Goal: Information Seeking & Learning: Find specific fact

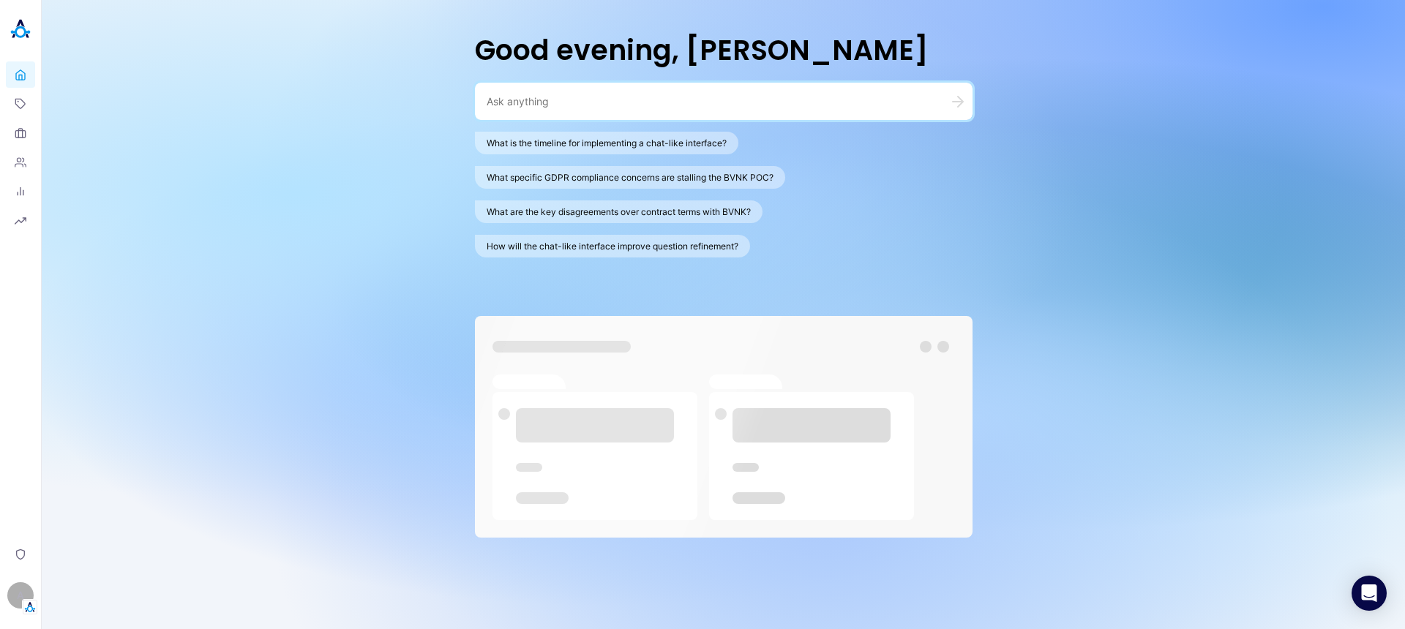
click at [629, 97] on textarea at bounding box center [705, 101] width 439 height 14
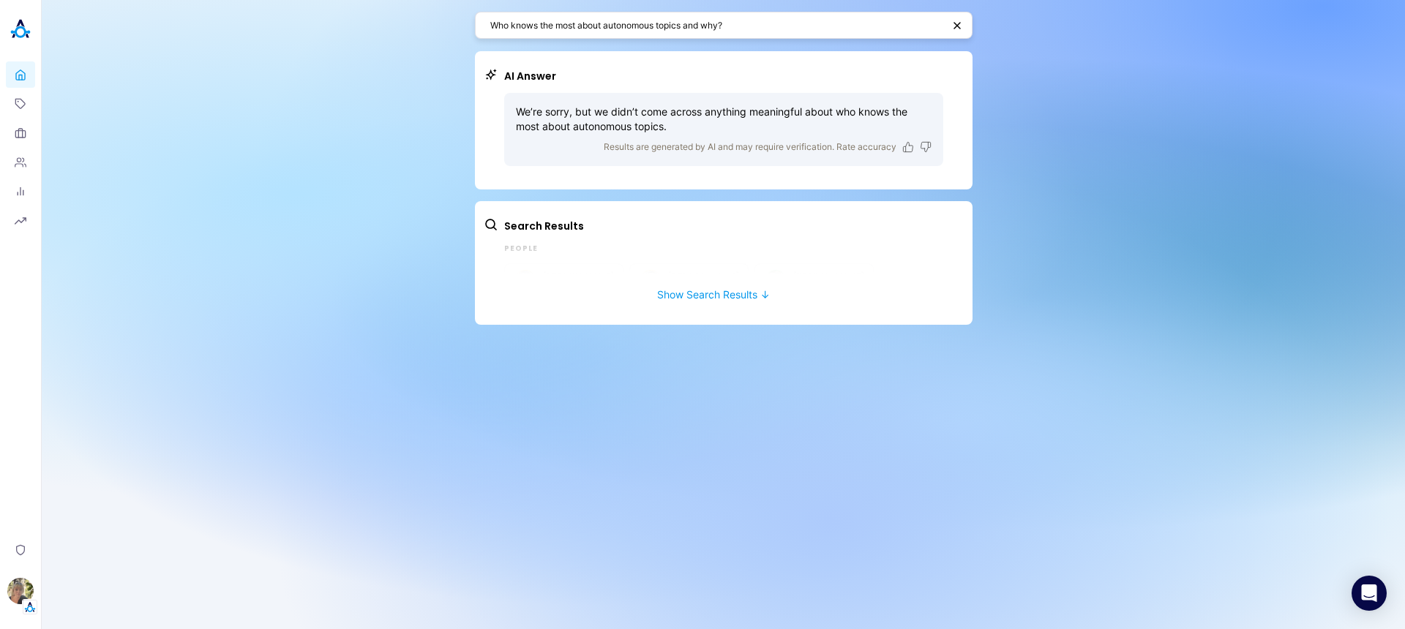
click at [786, 37] on div "Who knows the most about autonomous topics and why?" at bounding box center [723, 25] width 497 height 27
click at [789, 33] on div "Who knows the most about autonomous topics and why?" at bounding box center [723, 25] width 497 height 27
click at [789, 31] on textarea "Who knows the most about autonomous topics and why?" at bounding box center [716, 25] width 452 height 14
click at [789, 28] on textarea "Who knows the most about autonomous topics and why?" at bounding box center [716, 25] width 452 height 14
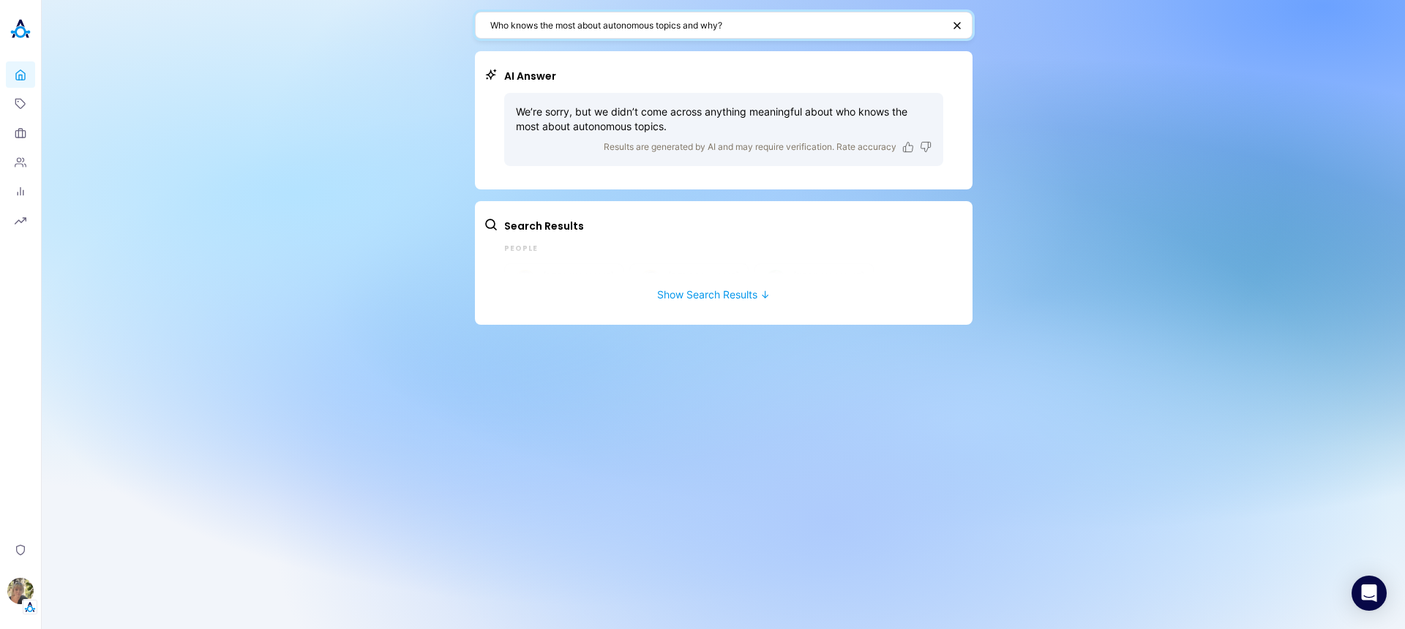
click at [789, 28] on textarea "Who knows the most about autonomous topics and why?" at bounding box center [716, 25] width 452 height 14
paste textarea "the chrome extension"
click at [961, 21] on icon "button" at bounding box center [959, 25] width 10 height 10
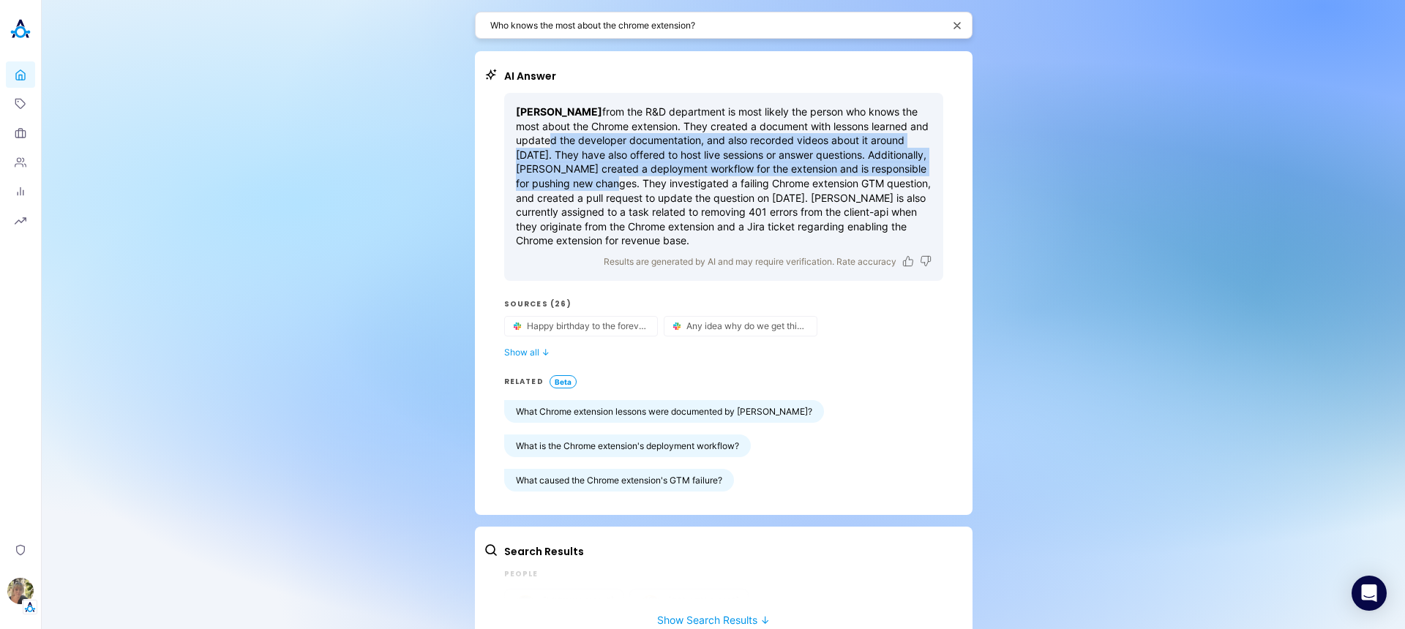
drag, startPoint x: 559, startPoint y: 135, endPoint x: 675, endPoint y: 202, distance: 133.4
click at [672, 198] on p "Tsvetan Tsvetanov from the R&D department is most likely the person who knows t…" at bounding box center [724, 176] width 416 height 143
click at [675, 202] on p "Tsvetan Tsvetanov from the R&D department is most likely the person who knows t…" at bounding box center [724, 176] width 416 height 143
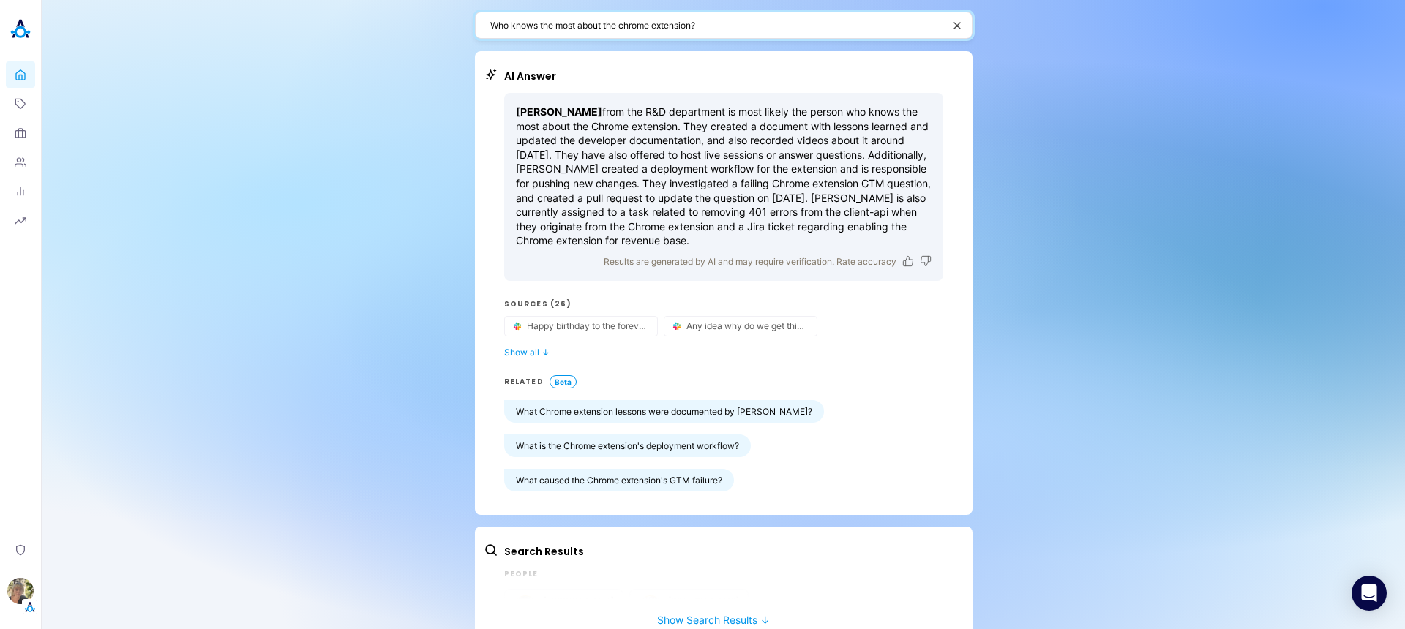
click at [627, 26] on textarea "Who knows the most about the chrome extension?" at bounding box center [716, 25] width 452 height 14
click at [680, 24] on textarea "Who knows the most about the chrome extension?" at bounding box center [716, 25] width 452 height 14
drag, startPoint x: 692, startPoint y: 27, endPoint x: 598, endPoint y: 23, distance: 93.7
click at [598, 23] on textarea "Who knows the most about the chrome extension?" at bounding box center [716, 25] width 452 height 14
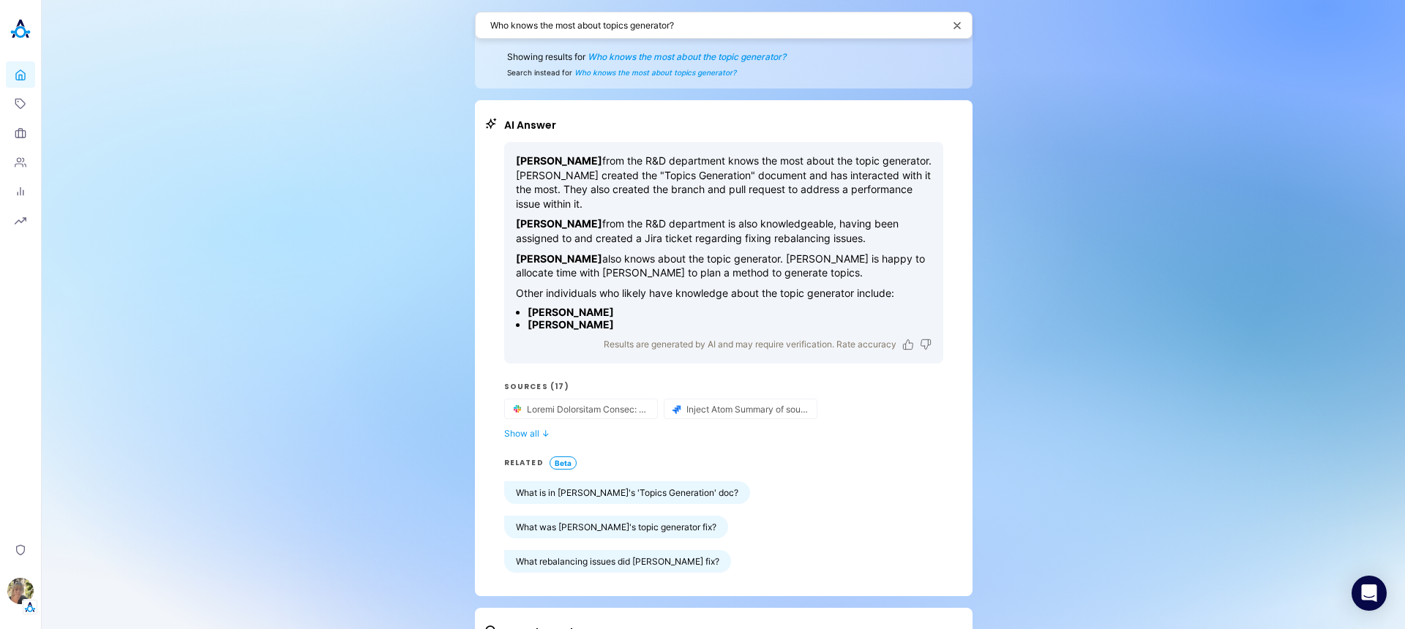
click at [747, 56] on span "Who knows the most about the topic generator?" at bounding box center [686, 56] width 198 height 11
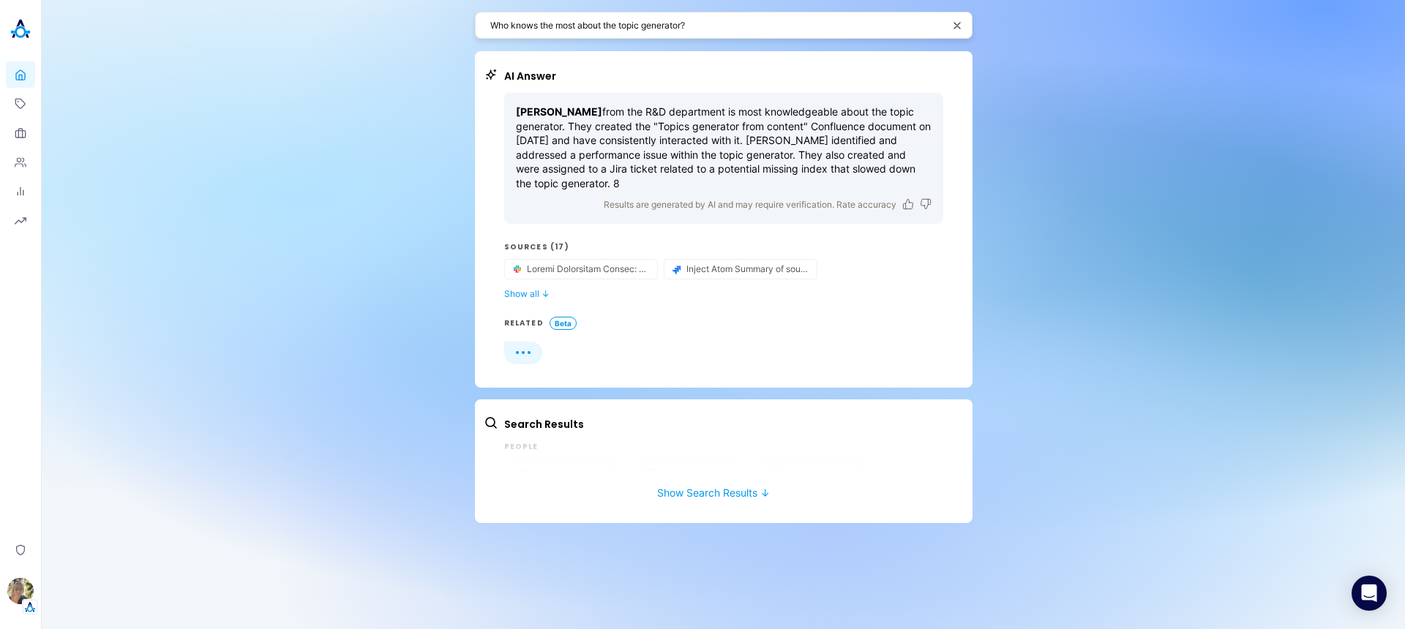
click at [670, 25] on textarea "Who knows the most about the topic generator?" at bounding box center [716, 25] width 452 height 14
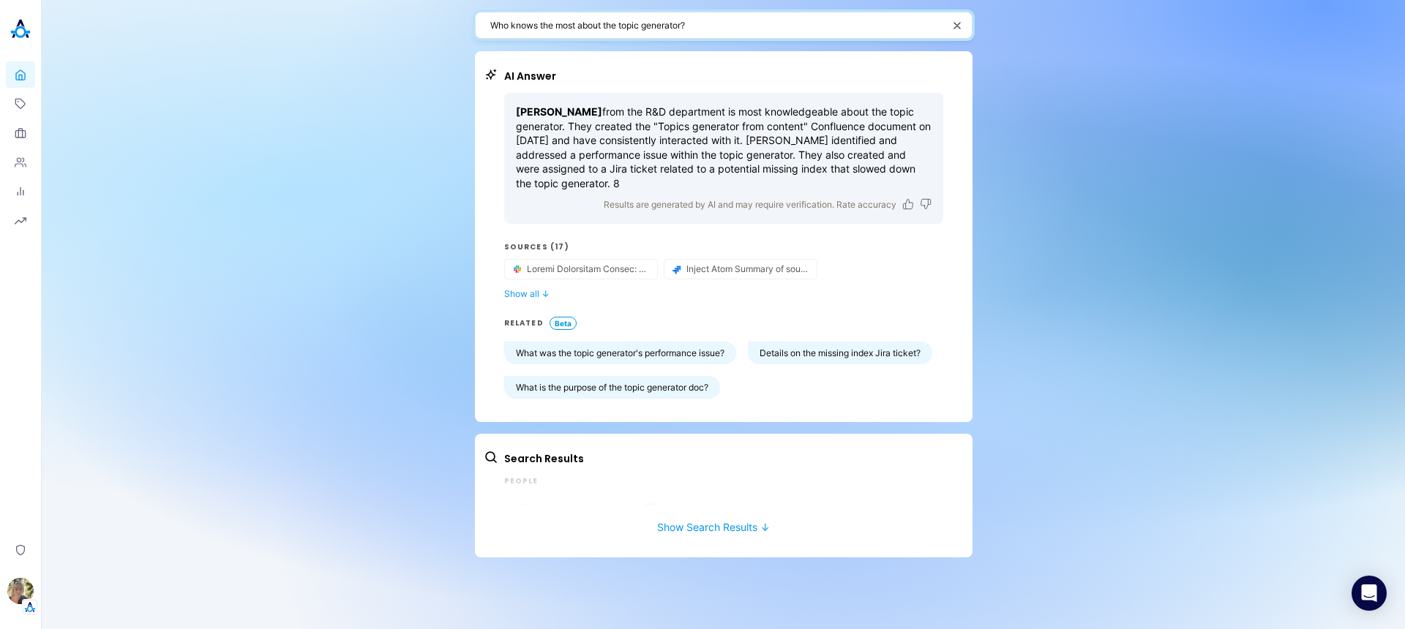
click at [649, 23] on textarea "Who knows the most about the topic generator?" at bounding box center [716, 25] width 452 height 14
paste textarea "Explain the main difframce between answe v1 and v2"
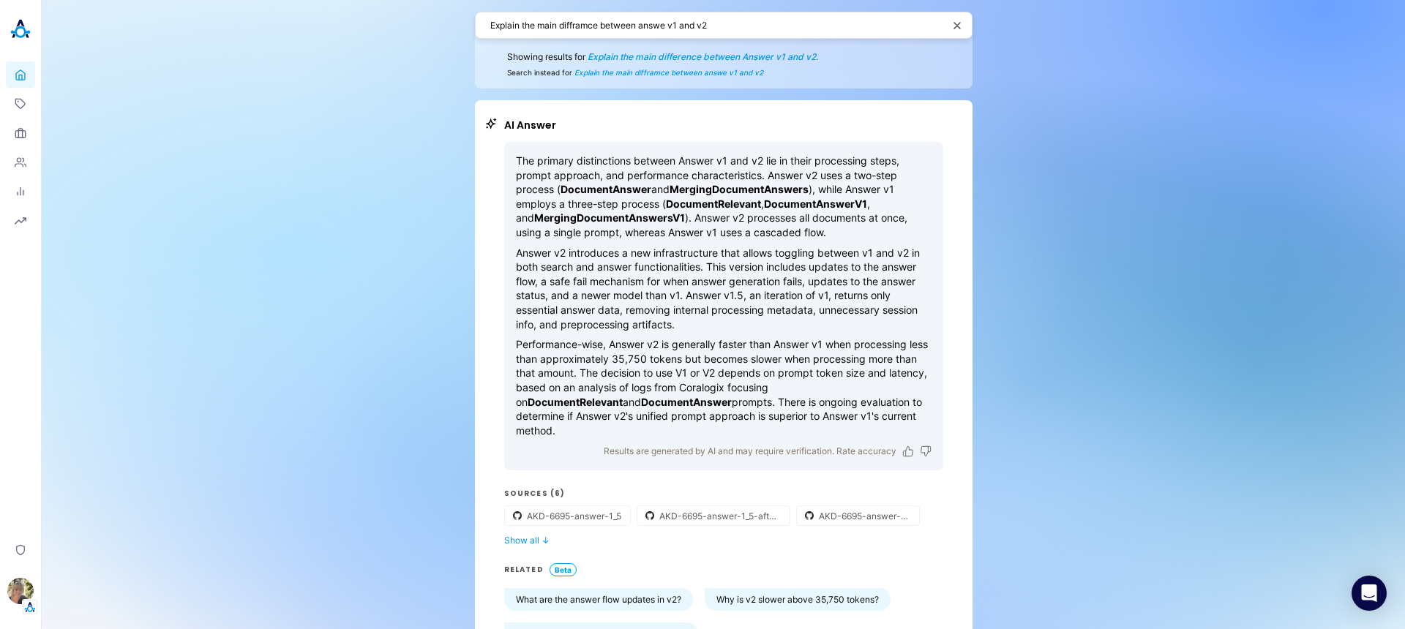
click at [596, 27] on textarea "Explain the main difframce between answe v1 and v2" at bounding box center [716, 25] width 452 height 14
click at [596, 26] on textarea "Explain the main difframce between answe v1 and v2" at bounding box center [716, 25] width 452 height 14
click at [597, 26] on textarea "Explain the main difframce between answe v1 and v2" at bounding box center [716, 25] width 452 height 14
paste textarea "When does the calibration phase end for itPipes?"
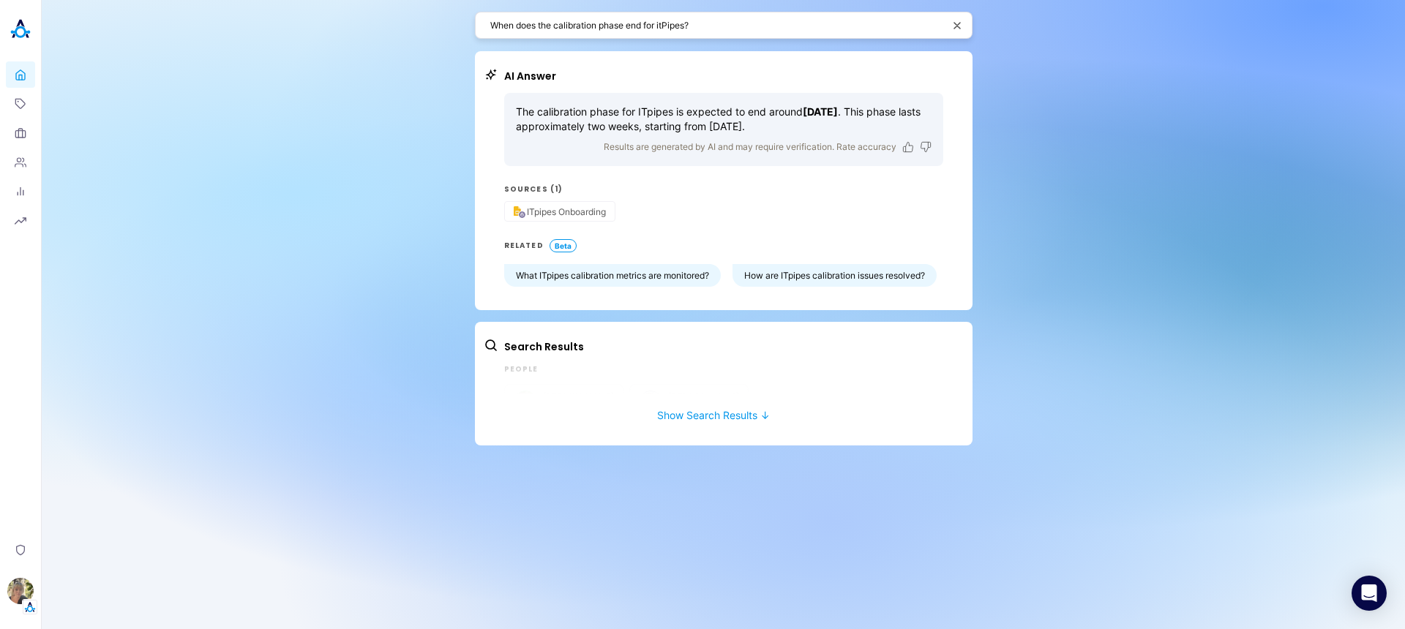
click at [726, 24] on textarea "When does the calibration phase end for itPipes?" at bounding box center [716, 25] width 452 height 14
click at [726, 23] on textarea "When does the calibration phase end for itPipes?" at bounding box center [716, 25] width 452 height 14
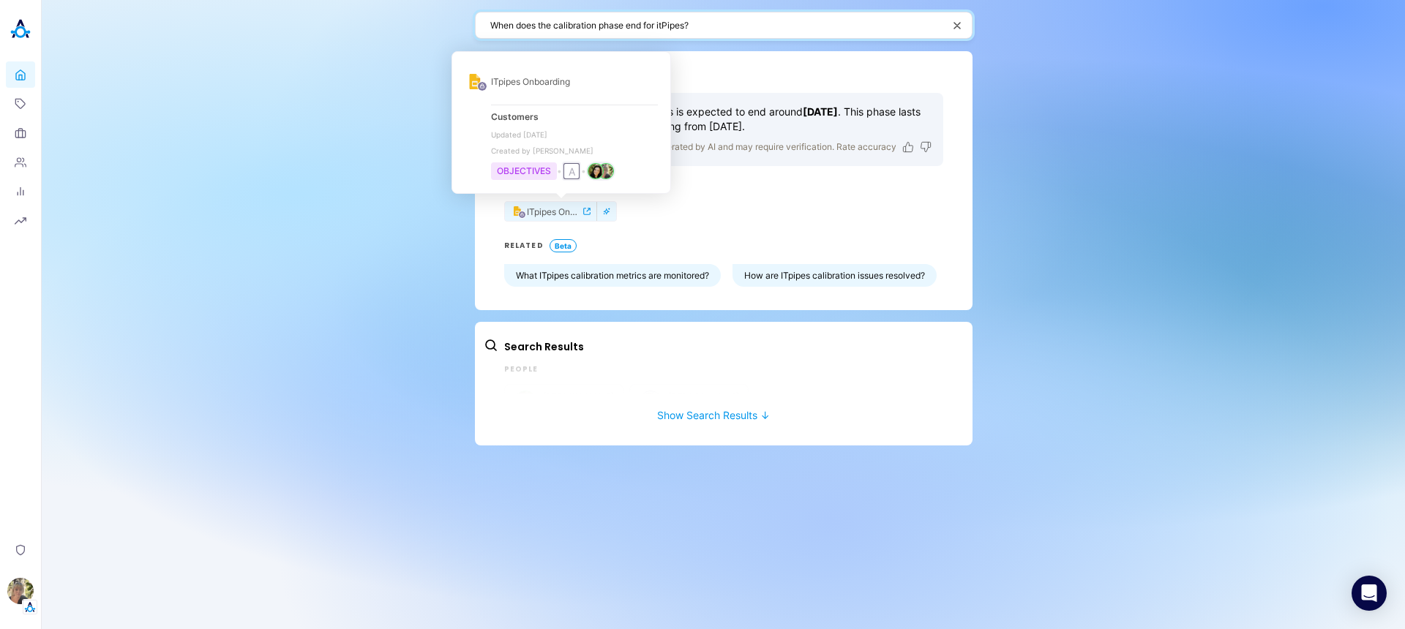
click at [564, 211] on span "ITpipes Onboarding" at bounding box center [554, 211] width 54 height 11
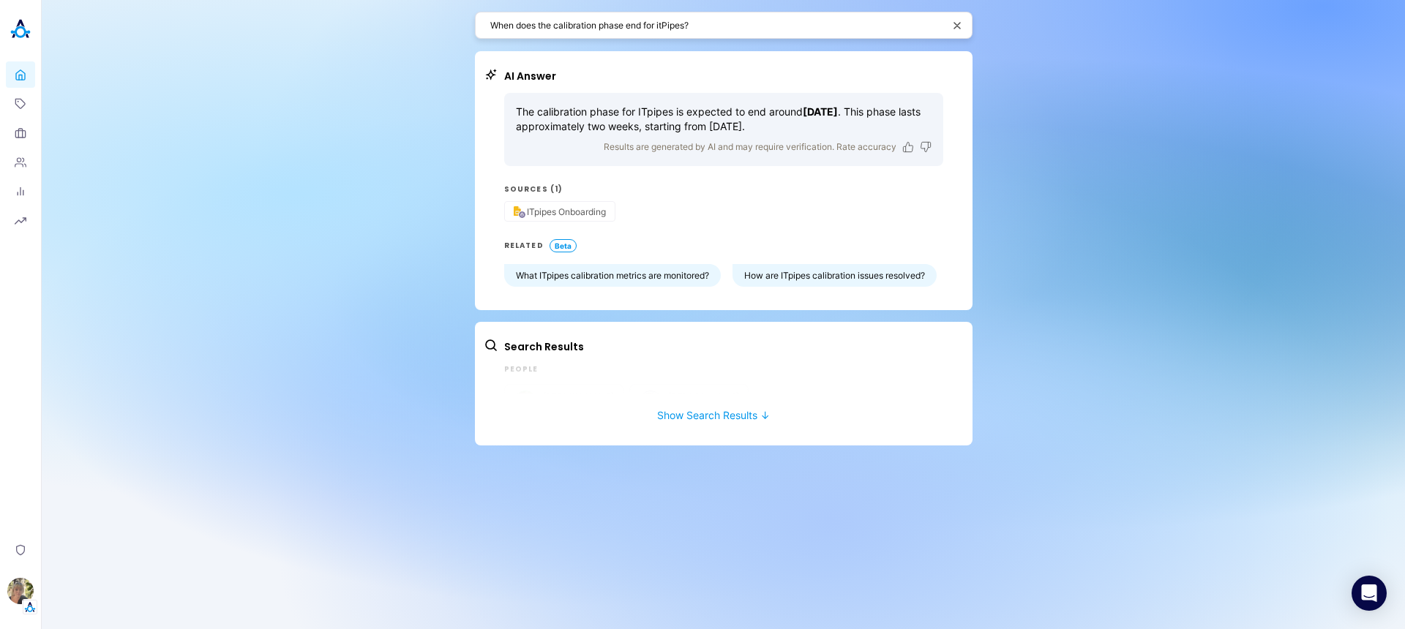
click at [733, 31] on textarea "When does the calibration phase end for itPipes?" at bounding box center [716, 25] width 452 height 14
click at [727, 24] on textarea "When does the calibration phase end for itPipes?" at bounding box center [716, 25] width 452 height 14
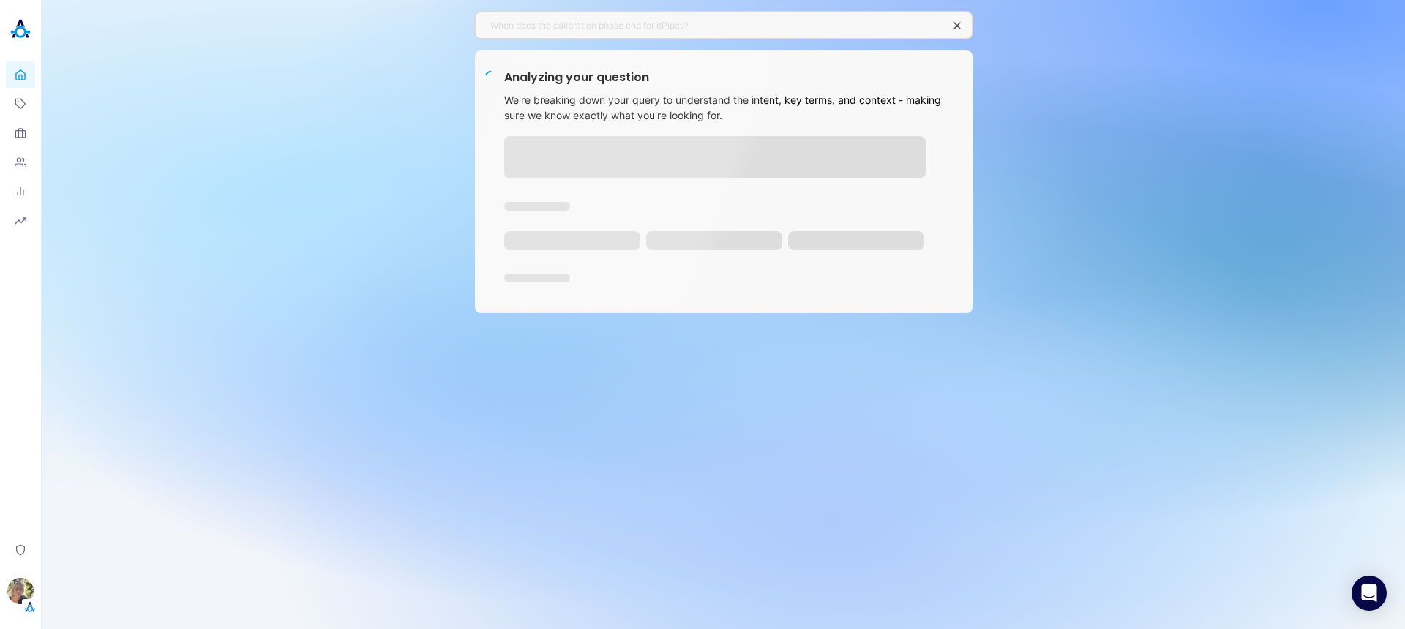
click at [412, 18] on div "When does the calibration phase end for itPipes? Analyzing your question We're …" at bounding box center [723, 314] width 1363 height 629
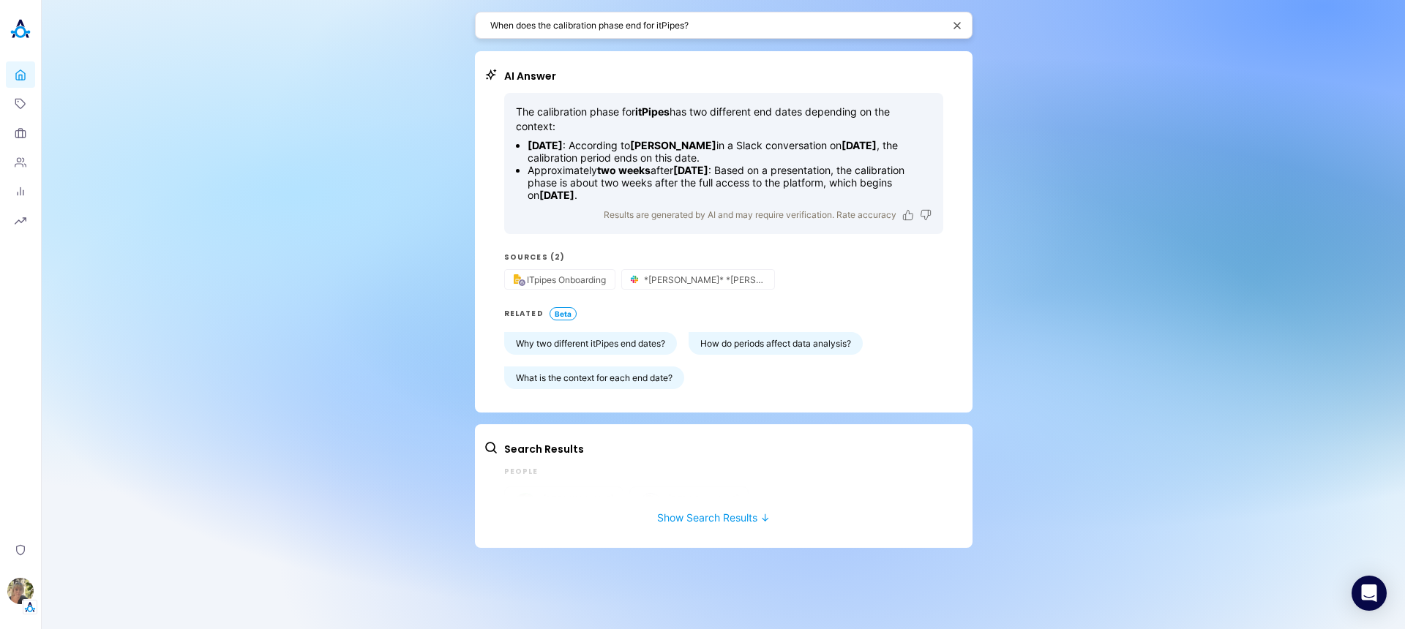
click at [702, 20] on textarea "When does the calibration phase end for itPipes?" at bounding box center [716, 25] width 452 height 14
paste textarea "was the onboarding session with"
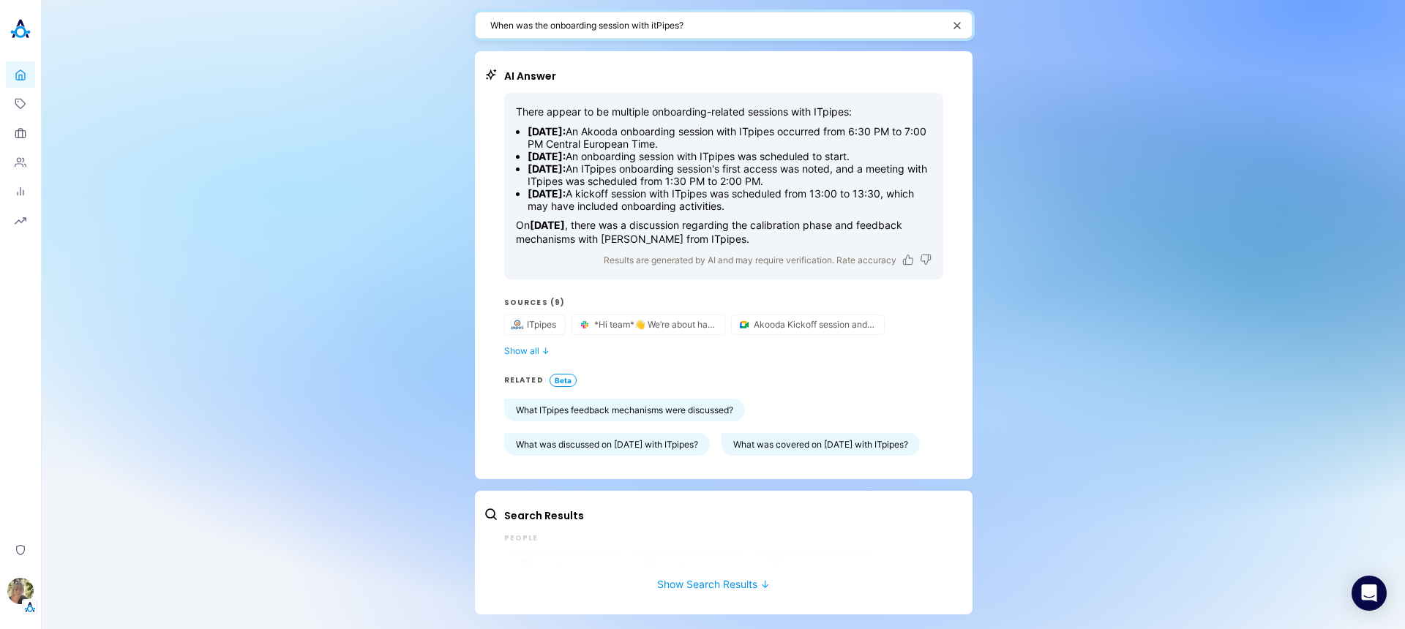
click at [762, 25] on textarea "When was the onboarding session with itPipes?" at bounding box center [716, 25] width 452 height 14
click at [760, 27] on textarea "When was the onboarding session with itPipes?" at bounding box center [716, 25] width 452 height 14
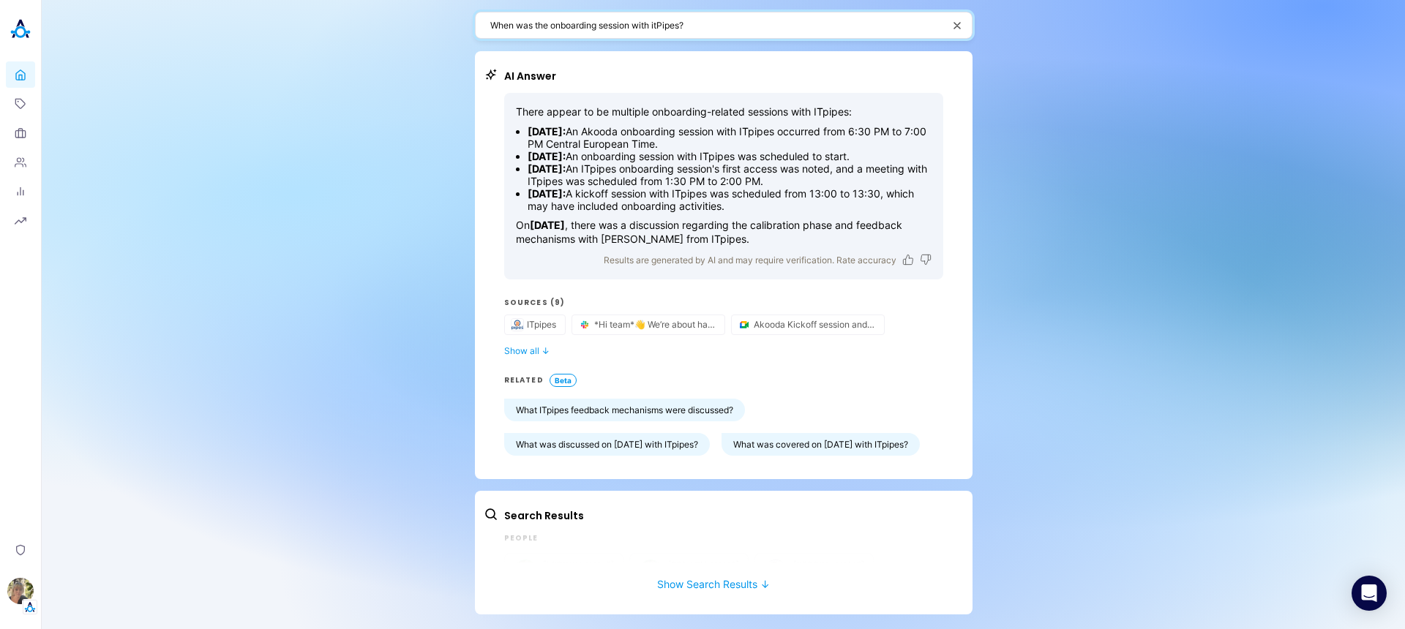
paste textarea "o are our active customers at the moment"
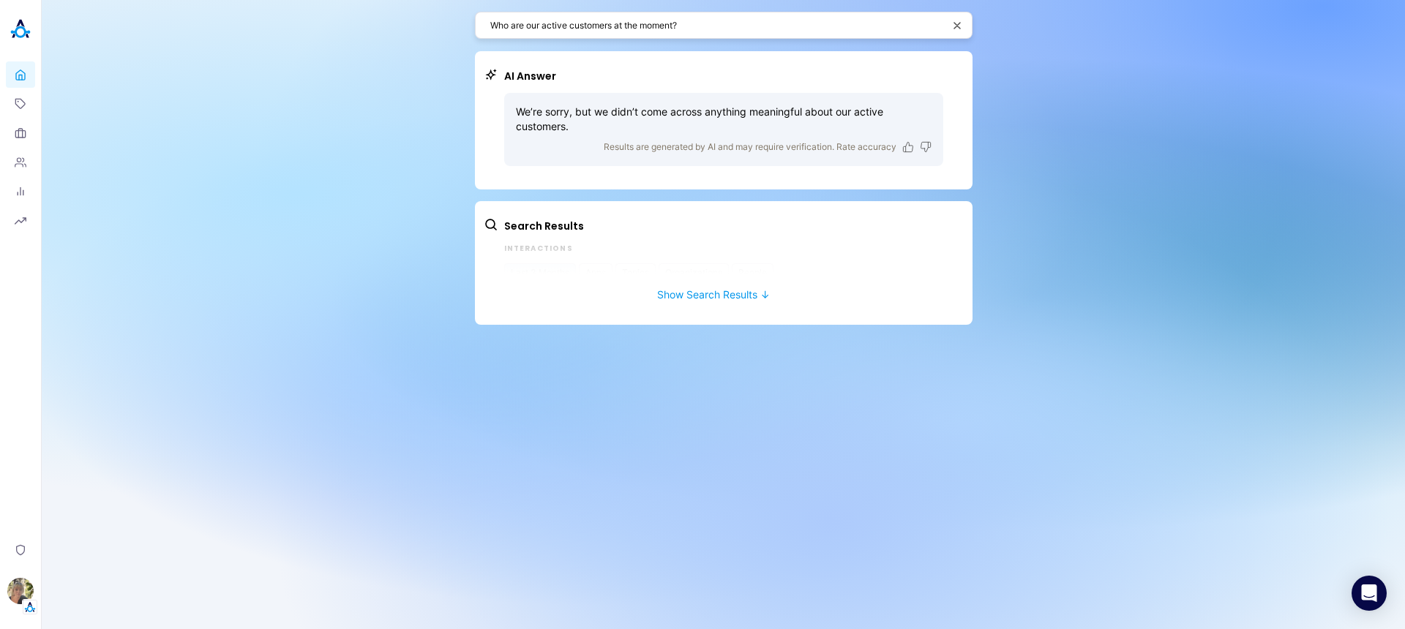
click at [675, 27] on textarea "Who are our active customers at the moment?" at bounding box center [716, 25] width 452 height 14
click at [673, 34] on div "Who are our active customers at the moment?" at bounding box center [723, 25] width 497 height 27
click at [673, 29] on textarea "Who are our active customers at the moment?" at bounding box center [716, 25] width 452 height 14
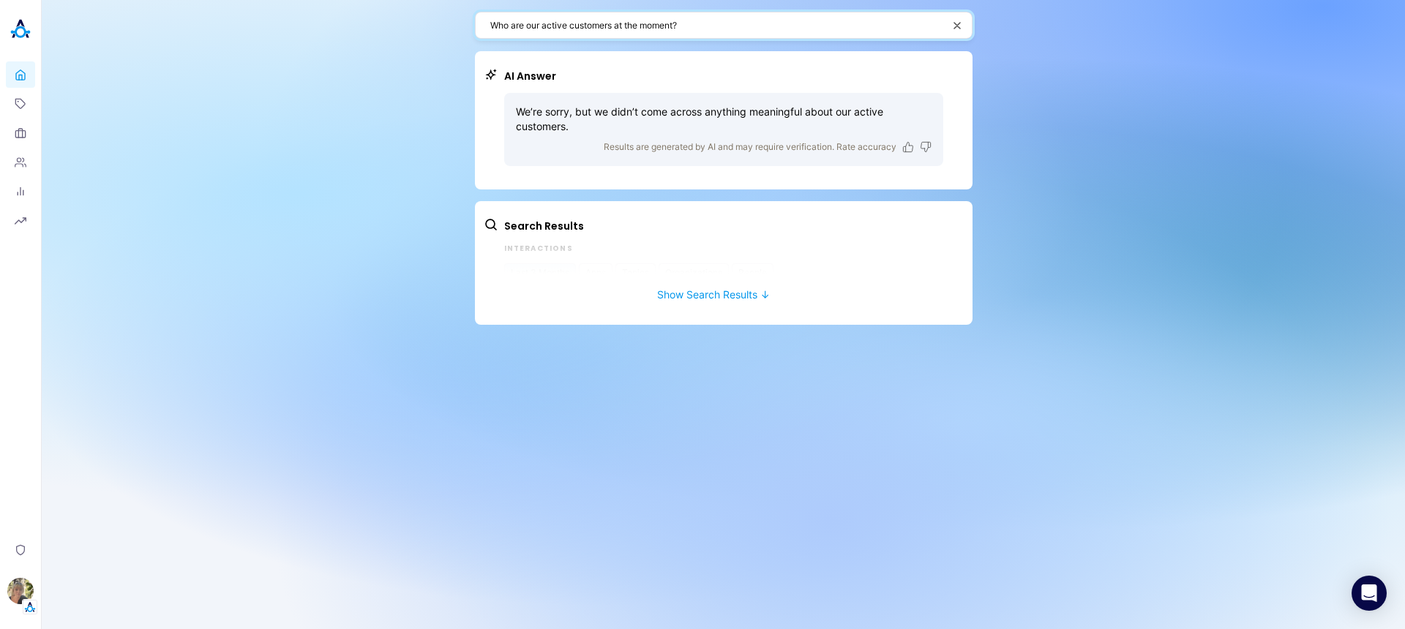
paste textarea "at's the lasted updated on the rd-development channel"
click at [956, 25] on icon "button" at bounding box center [959, 25] width 10 height 10
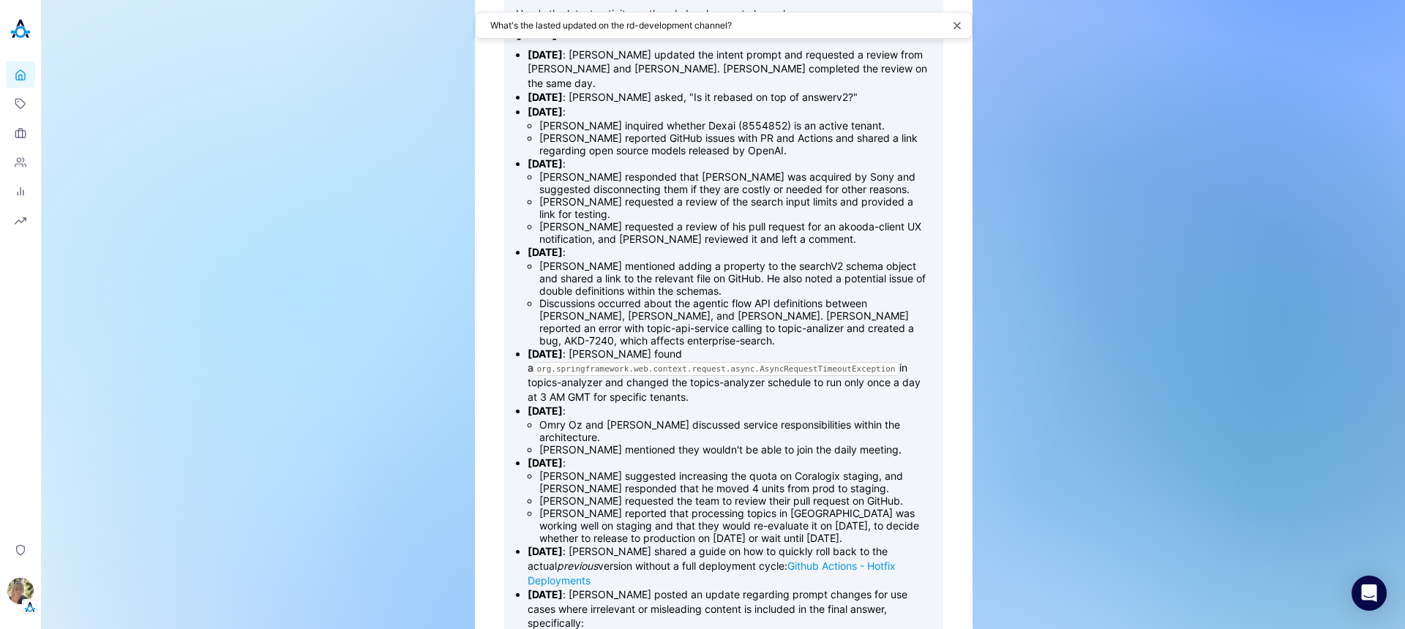
scroll to position [117, 0]
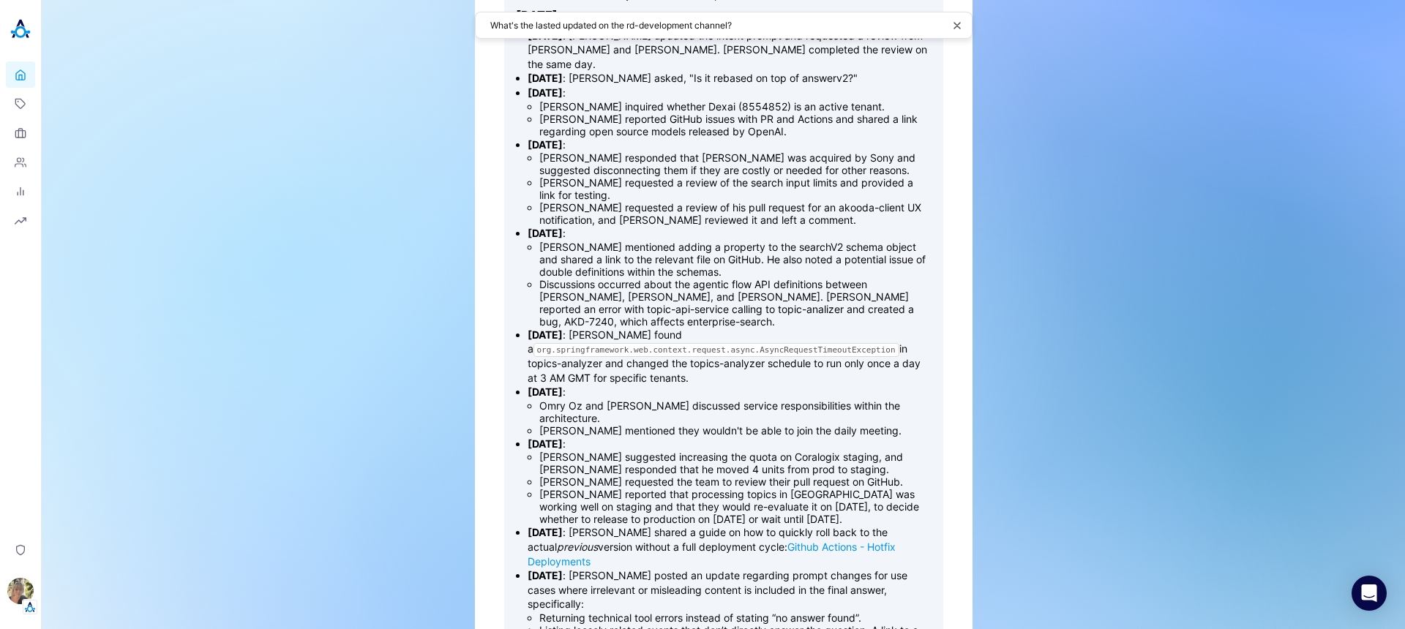
click at [637, 27] on textarea "What's the lasted updated on the rd-development channel?" at bounding box center [716, 25] width 452 height 14
paste textarea "are the primary concerns or complaints itPipes has raised so far"
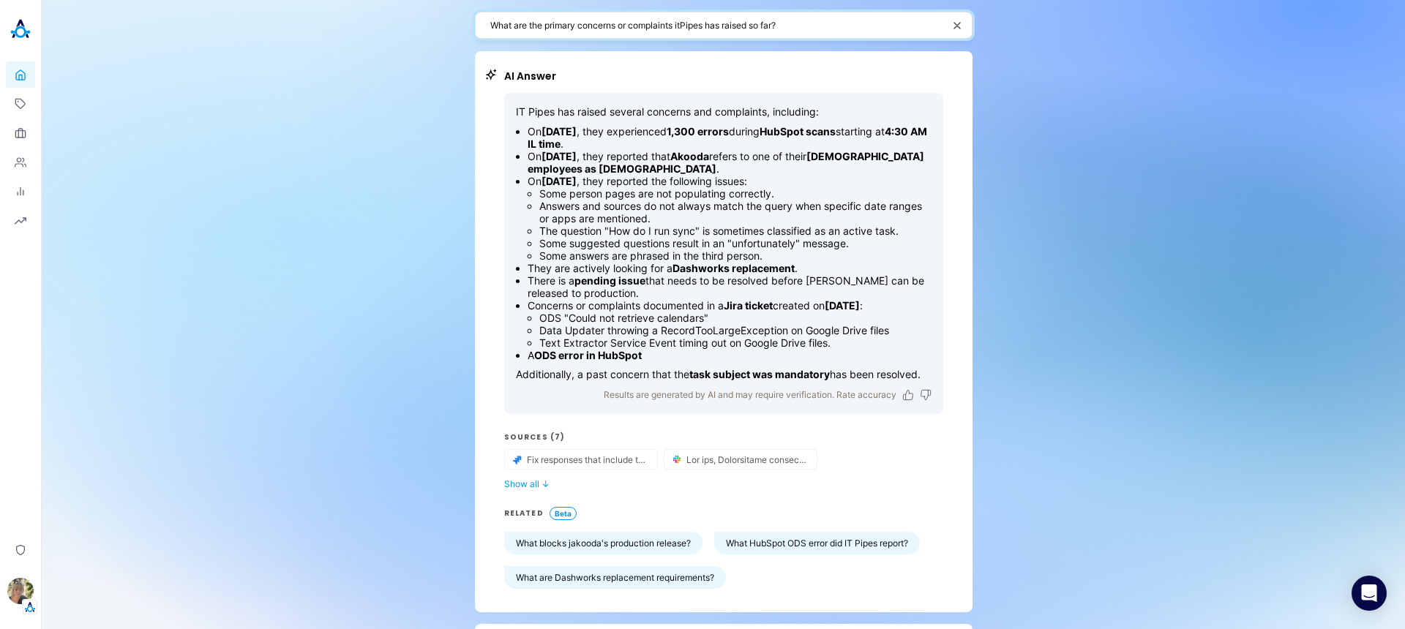
click at [839, 28] on textarea "What are the primary concerns or complaints itPipes has raised so far?" at bounding box center [716, 25] width 452 height 14
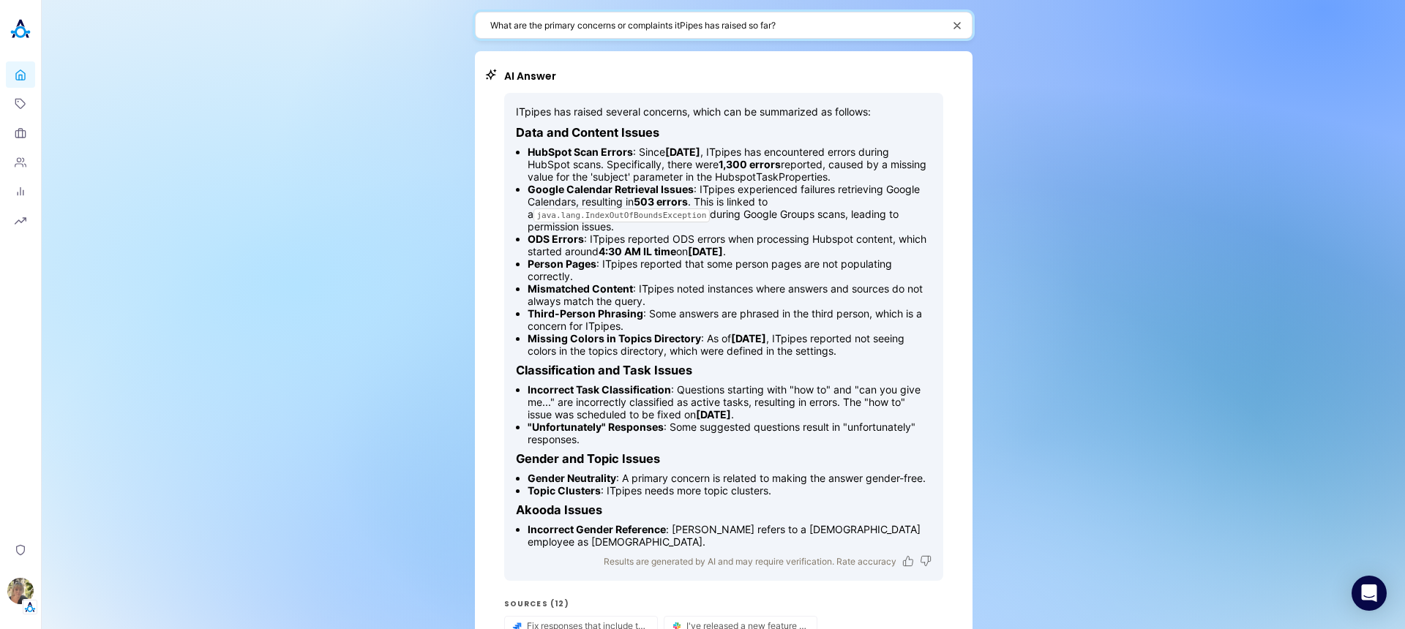
click at [722, 24] on textarea "What are the primary concerns or complaints itPipes has raised so far?" at bounding box center [716, 25] width 452 height 14
paste textarea "How has itPipes’ experience been so far — positive or negative"
type textarea "How has itPipes’ experience been so far — positive or negative?"
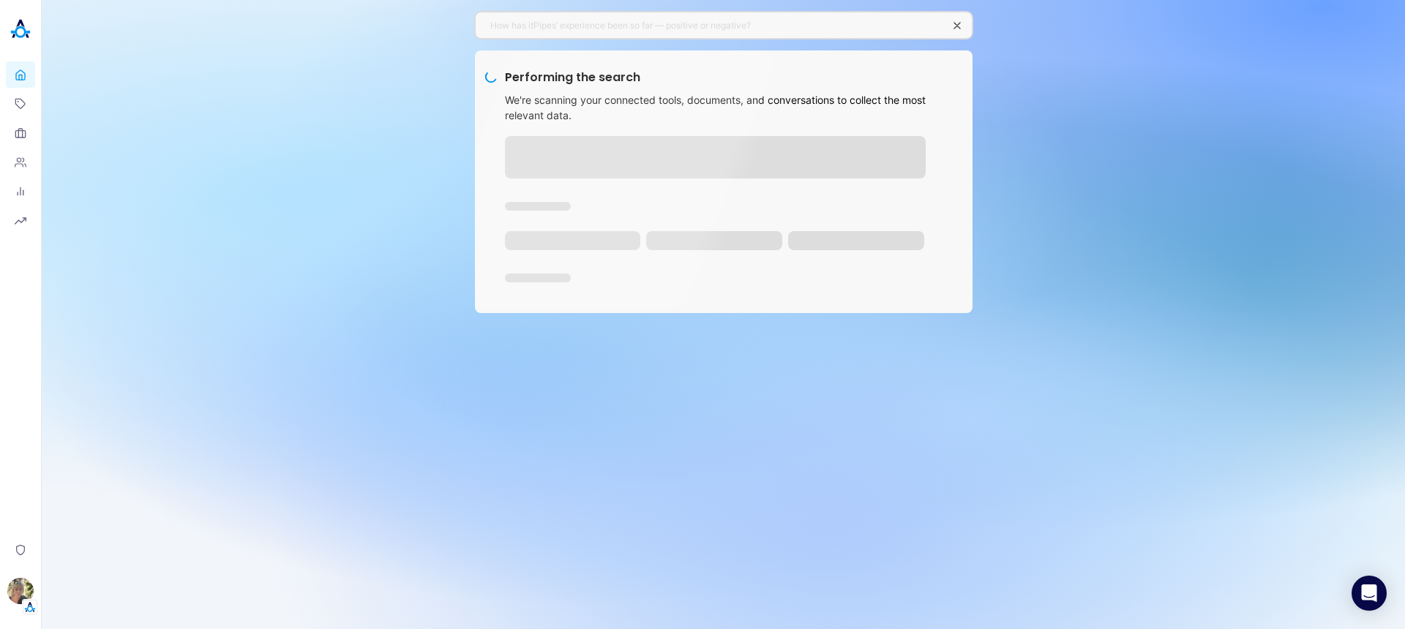
click at [723, 470] on div "How has itPipes’ experience been so far — positive or negative? Performing the …" at bounding box center [723, 314] width 1363 height 629
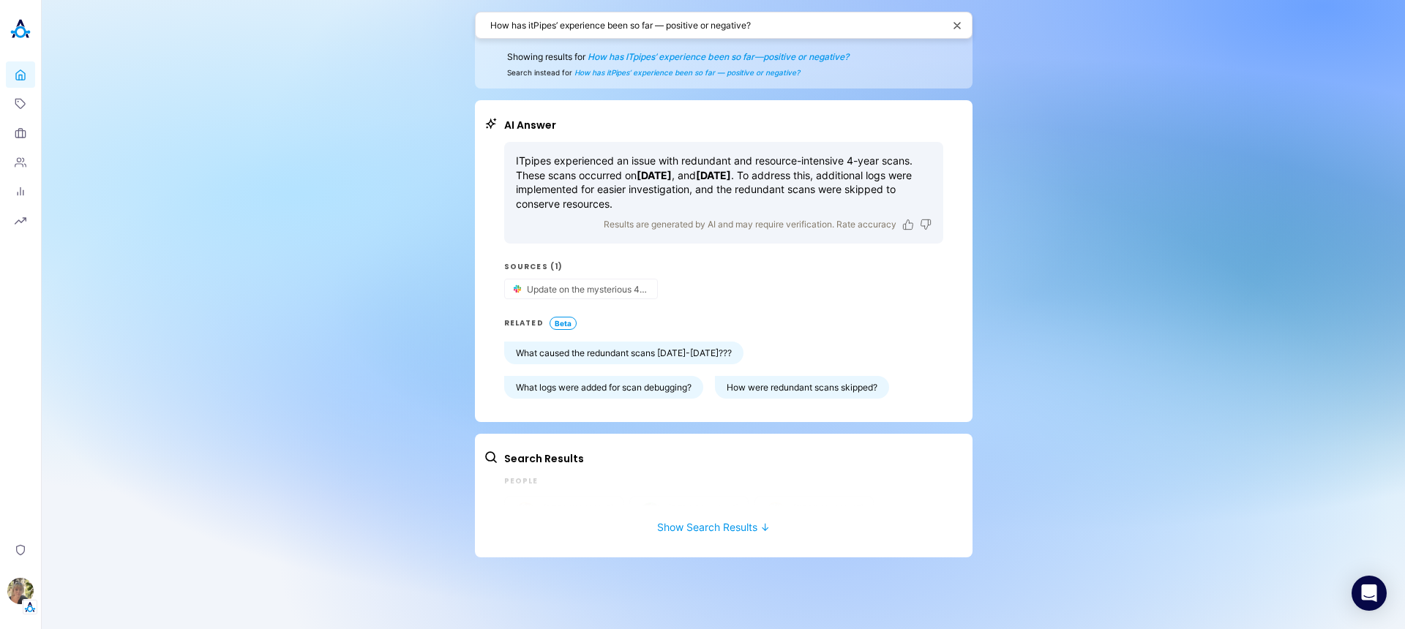
drag, startPoint x: 801, startPoint y: 172, endPoint x: 719, endPoint y: 184, distance: 82.8
click at [719, 180] on p "ITpipes experienced an issue with redundant and resource-intensive 4-year scans…" at bounding box center [724, 182] width 416 height 57
click at [717, 193] on p "ITpipes experienced an issue with redundant and resource-intensive 4-year scans…" at bounding box center [724, 182] width 416 height 57
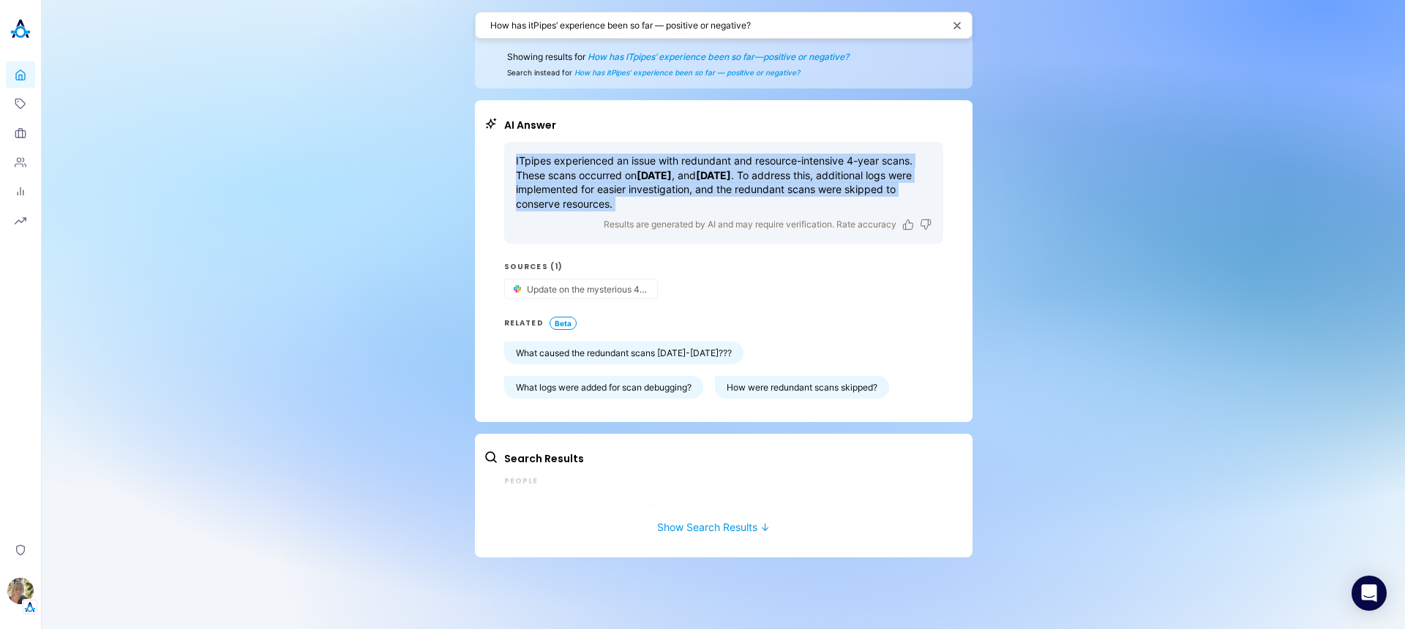
click at [717, 193] on p "ITpipes experienced an issue with redundant and resource-intensive 4-year scans…" at bounding box center [724, 182] width 416 height 57
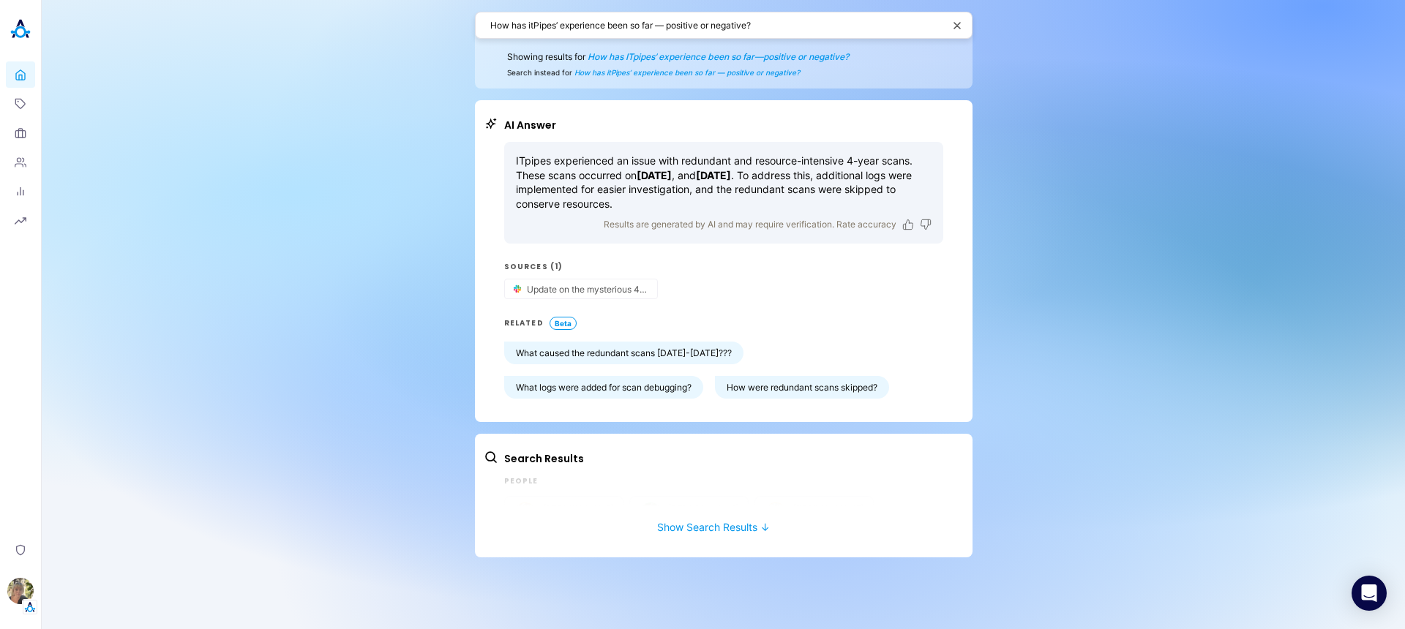
click at [830, 200] on p "ITpipes experienced an issue with redundant and resource-intensive 4-year scans…" at bounding box center [724, 182] width 416 height 57
click at [14, 65] on link "Home" at bounding box center [20, 74] width 29 height 26
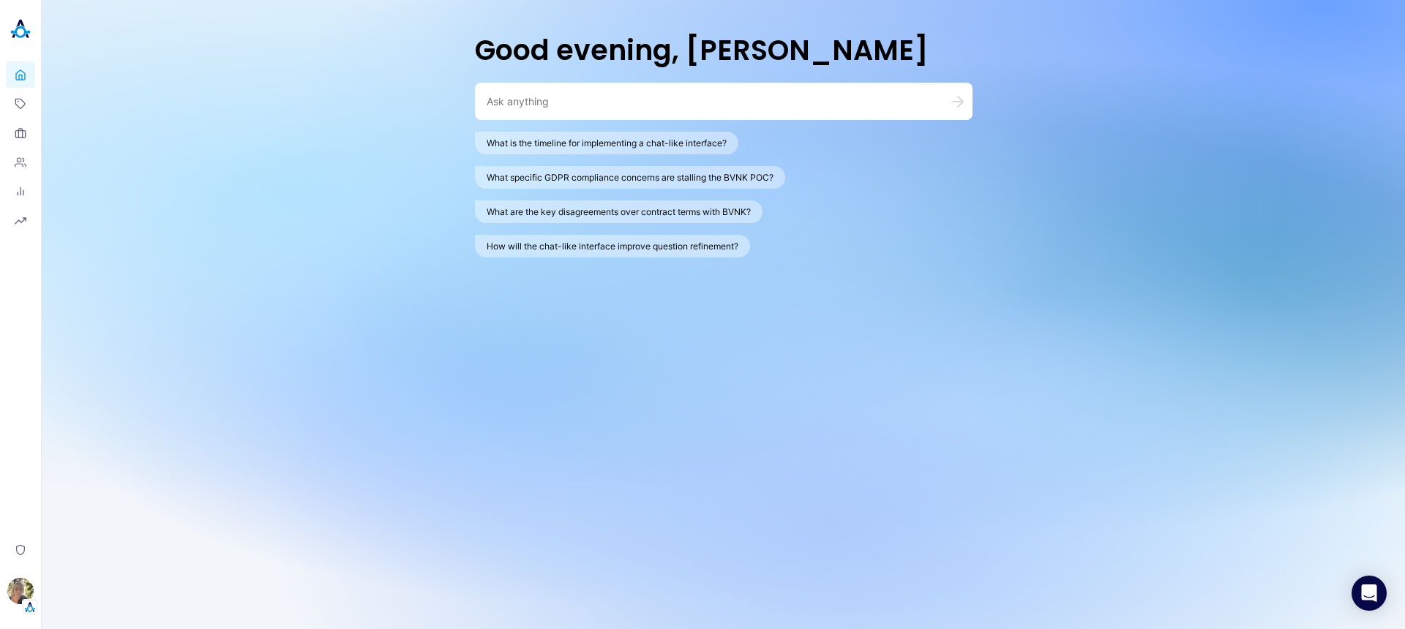
click at [639, 110] on div at bounding box center [723, 101] width 497 height 37
click at [659, 94] on textarea at bounding box center [705, 101] width 439 height 14
type textarea "׳"
paste textarea "[PERSON_NAME]"
type textarea "when [PERSON_NAME] left?"
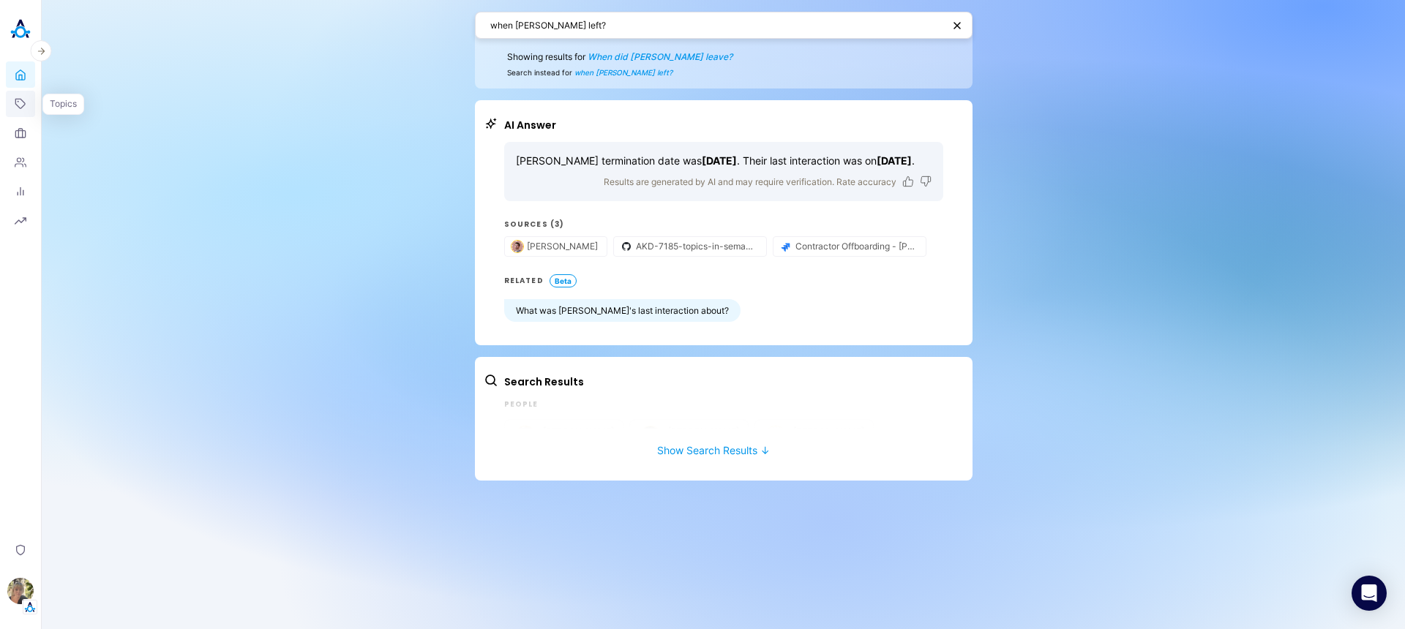
click at [15, 105] on icon at bounding box center [21, 104] width 12 height 12
click at [666, 57] on span "When did [PERSON_NAME] leave?" at bounding box center [659, 56] width 145 height 11
type textarea "When did [PERSON_NAME] leave?"
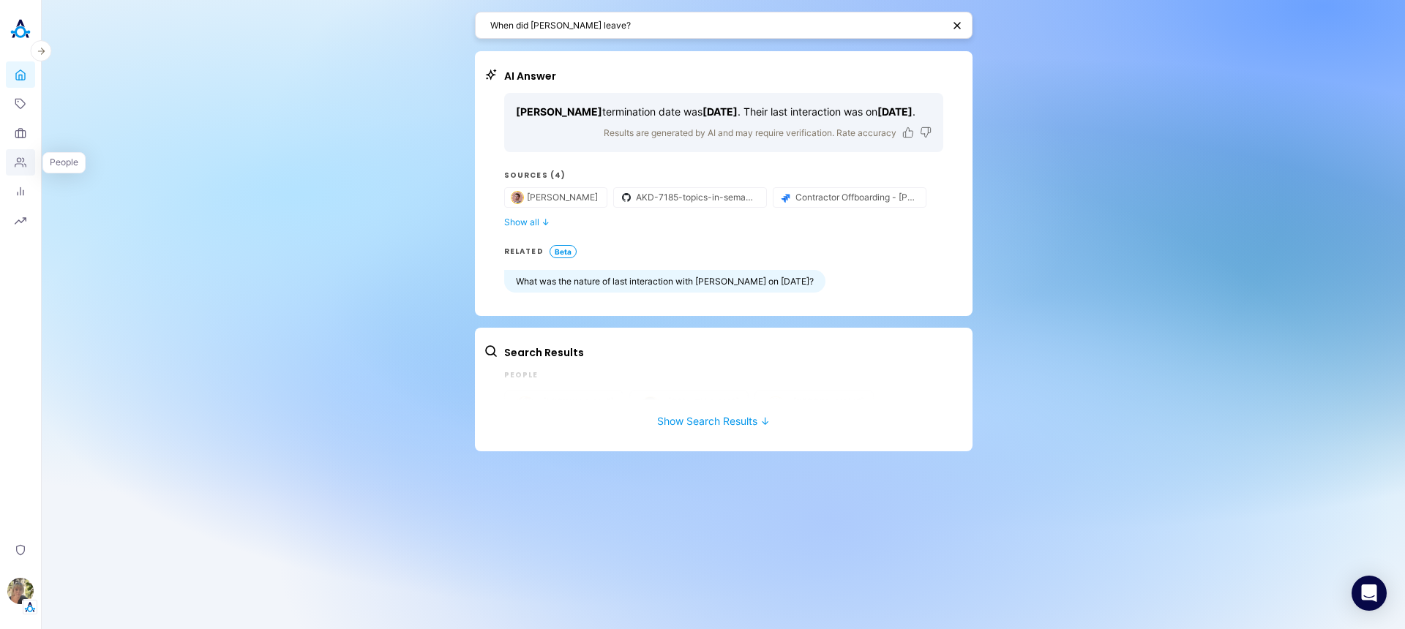
click at [21, 160] on icon at bounding box center [21, 163] width 12 height 12
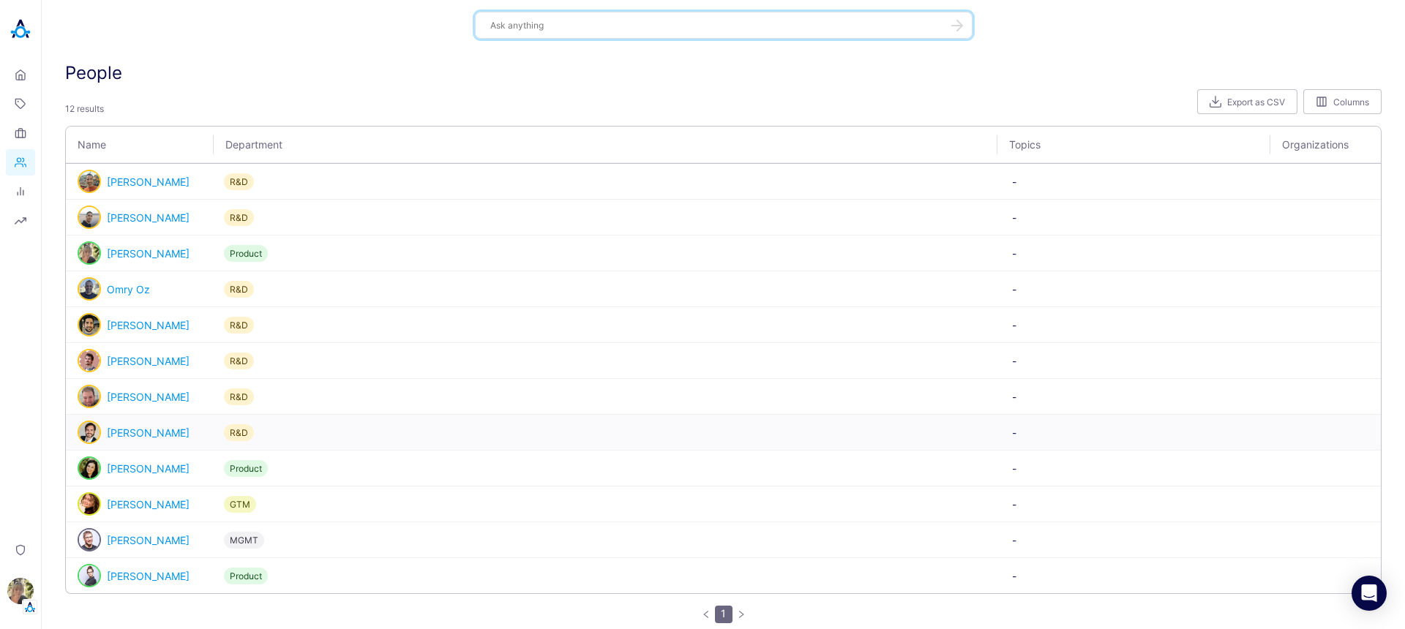
scroll to position [28, 0]
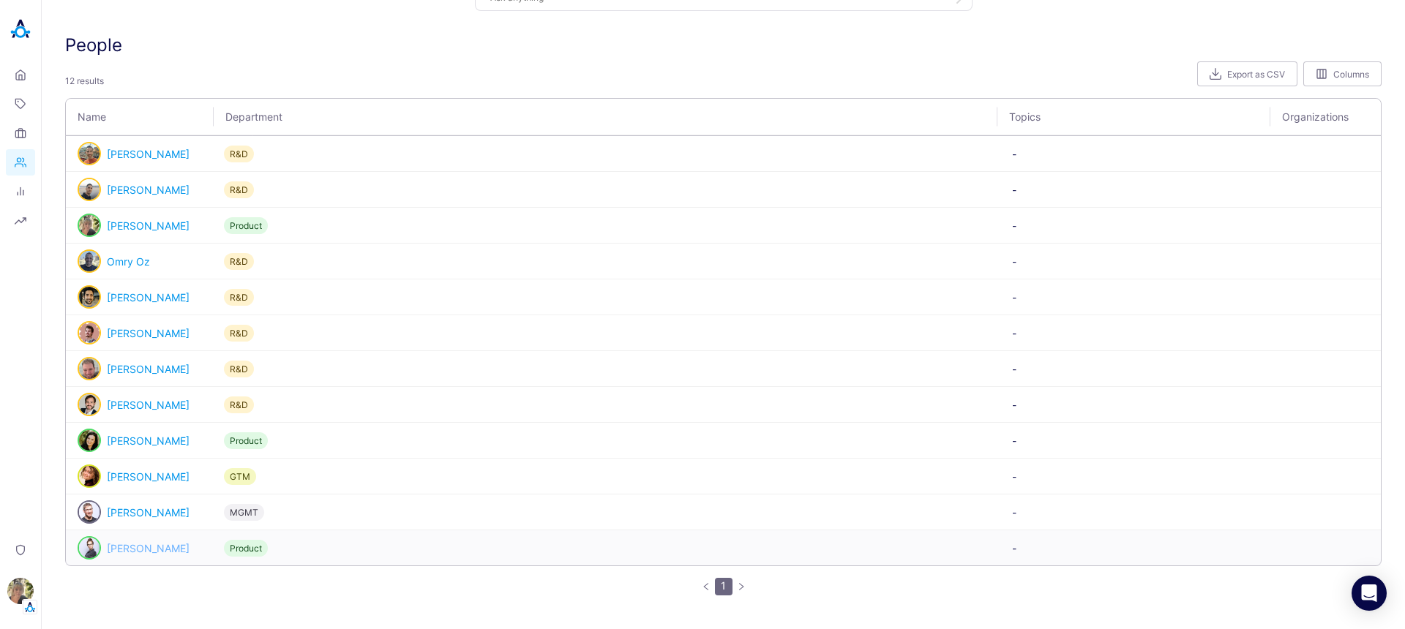
click at [139, 542] on link "[PERSON_NAME]" at bounding box center [148, 548] width 83 height 12
